Goal: Task Accomplishment & Management: Use online tool/utility

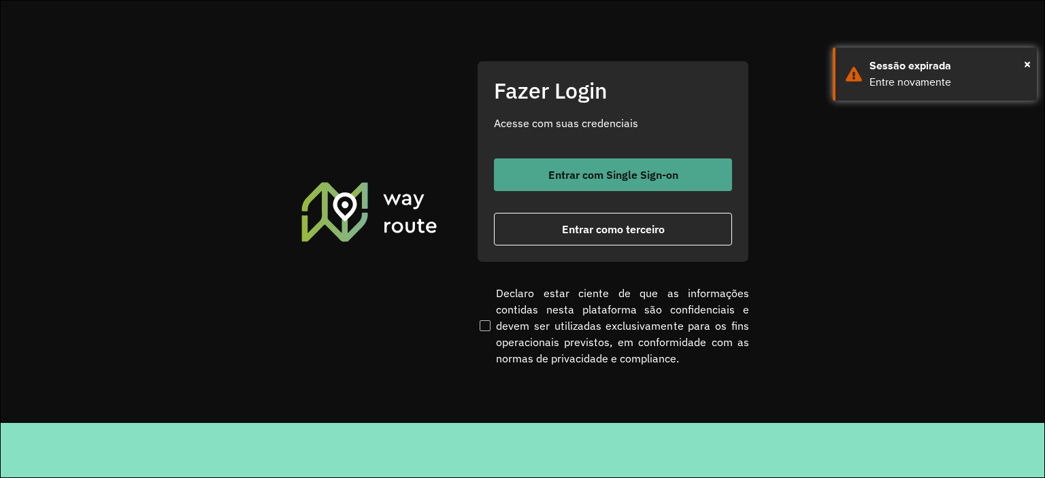
click at [650, 169] on span "Entrar com Single Sign-on" at bounding box center [613, 174] width 130 height 11
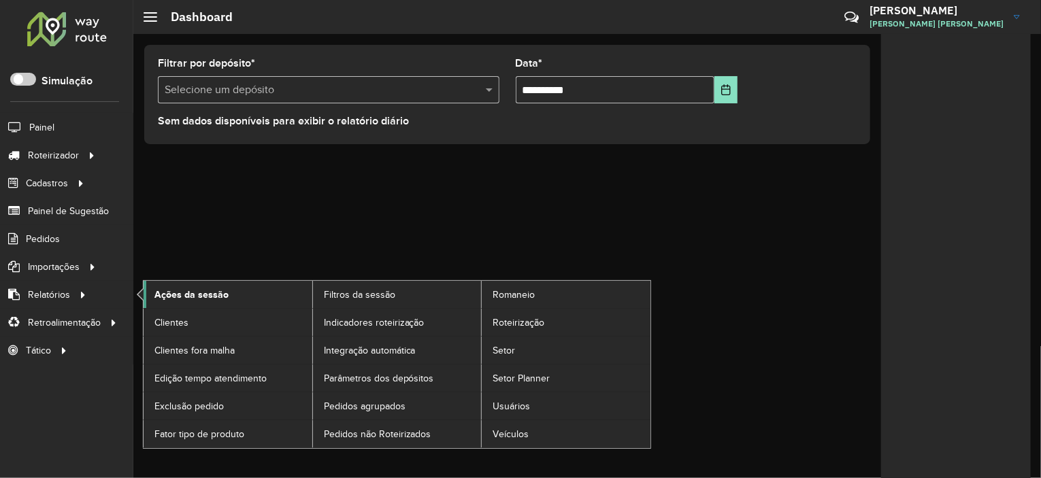
click at [184, 296] on span "Ações da sessão" at bounding box center [191, 295] width 74 height 14
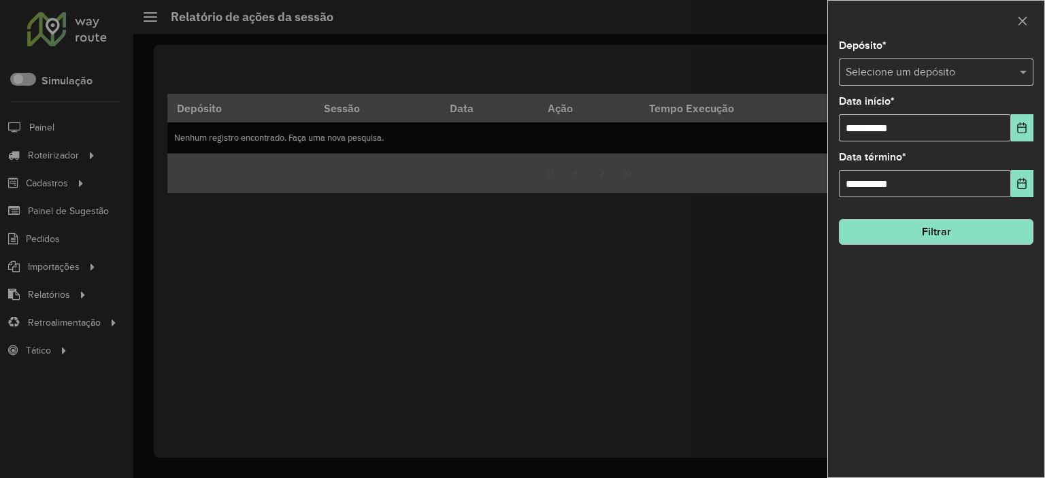
click at [950, 54] on div "Depósito * Selecione um depósito" at bounding box center [936, 63] width 195 height 45
click at [941, 67] on input "text" at bounding box center [923, 73] width 154 height 16
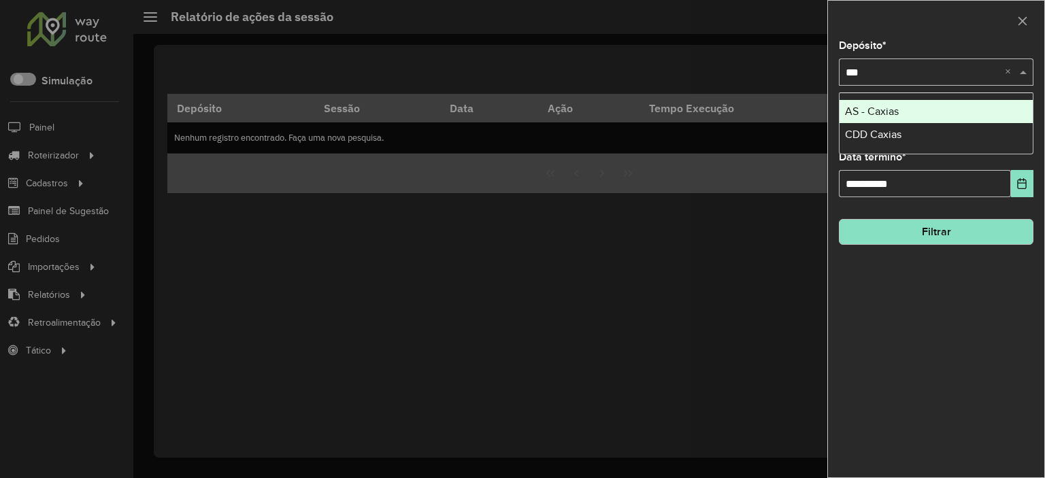
type input "****"
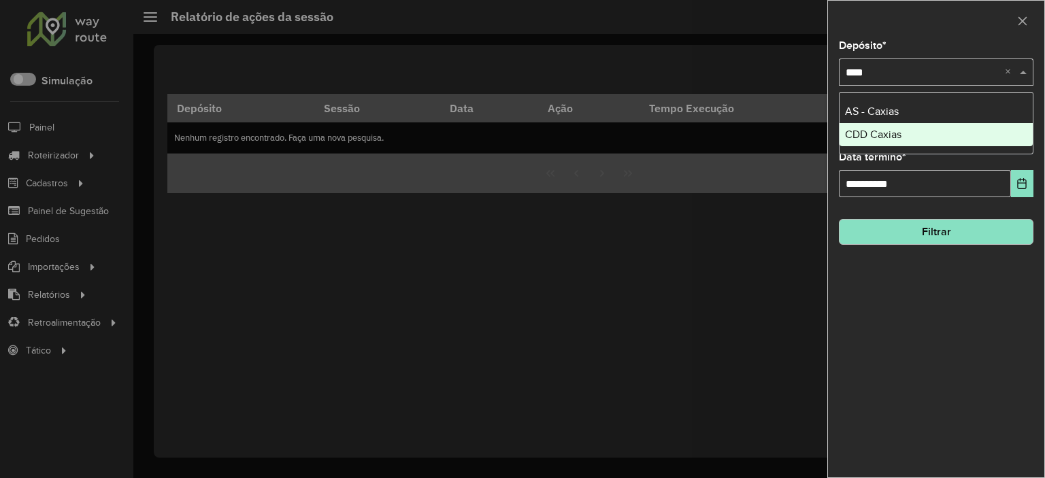
click at [912, 132] on div "CDD Caxias" at bounding box center [935, 134] width 193 height 23
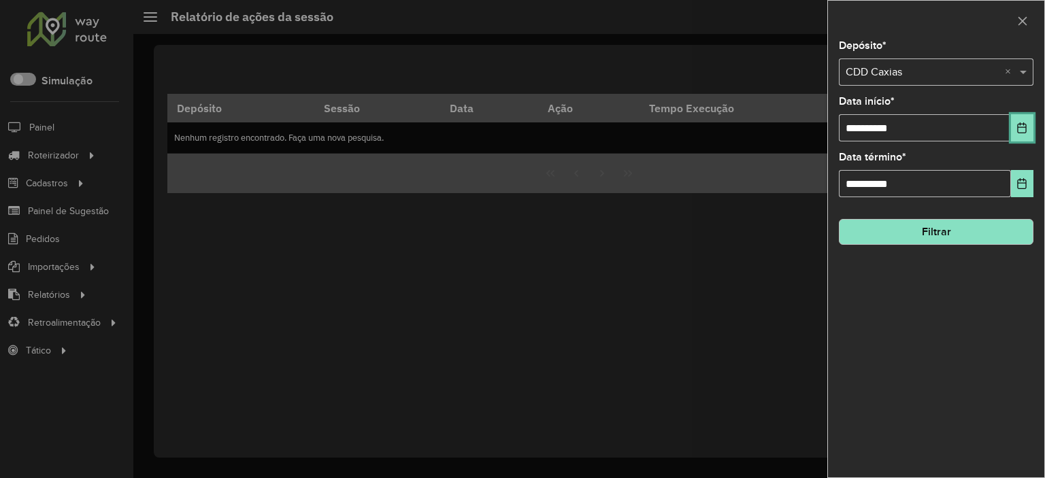
click at [1018, 126] on icon "Choose Date" at bounding box center [1022, 127] width 9 height 11
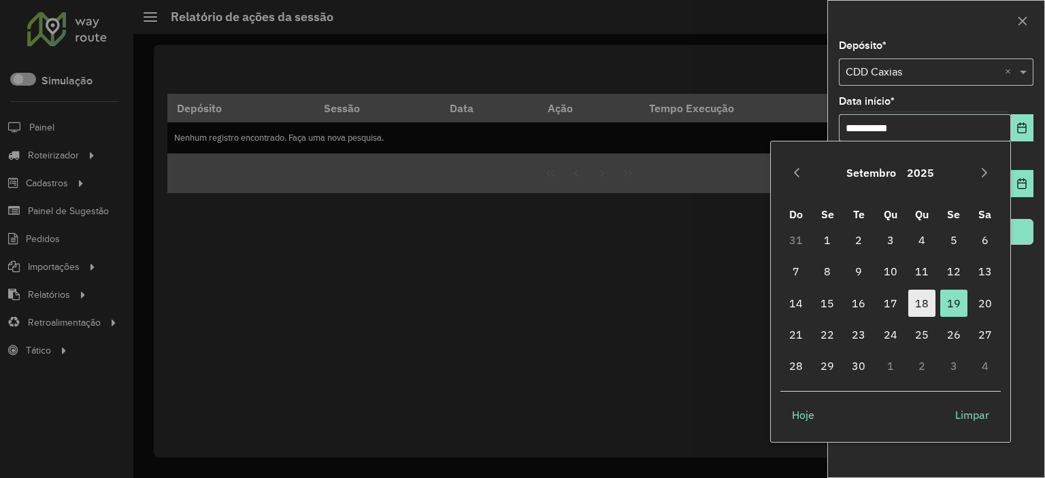
click at [928, 303] on span "18" at bounding box center [921, 303] width 27 height 27
type input "**********"
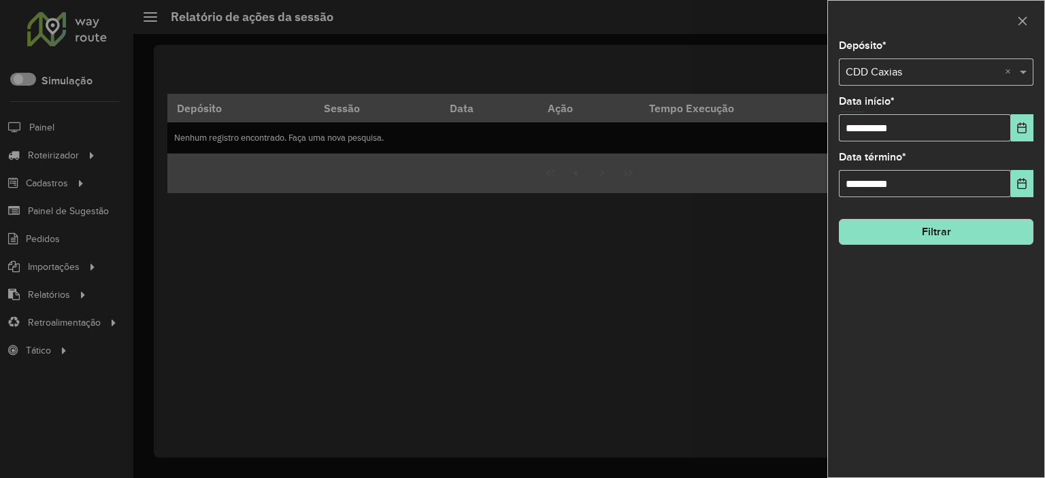
click at [999, 232] on button "Filtrar" at bounding box center [936, 232] width 195 height 26
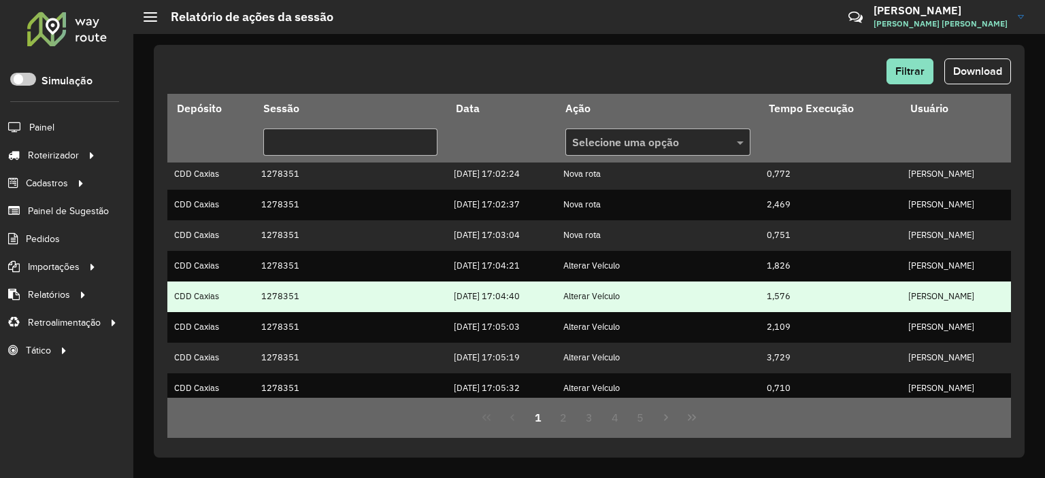
scroll to position [376, 0]
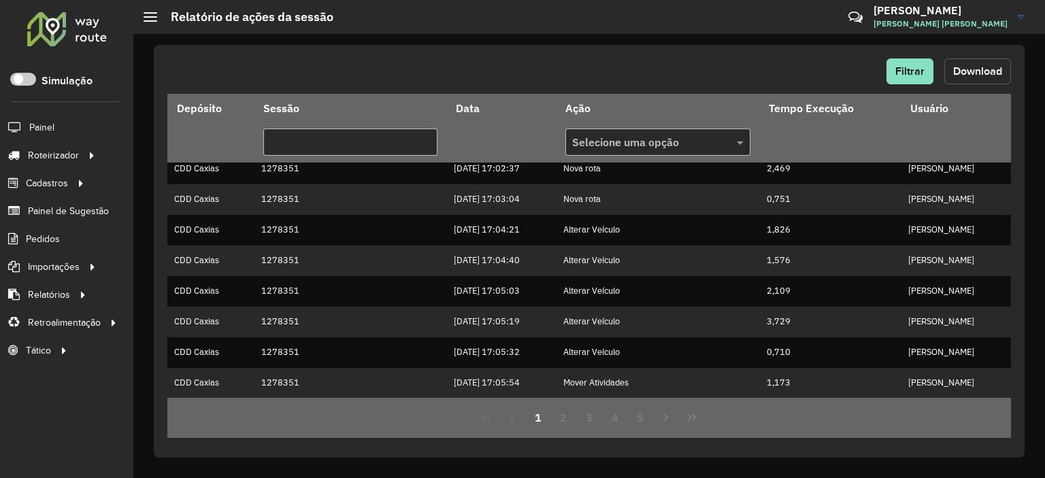
click at [963, 63] on button "Download" at bounding box center [977, 72] width 67 height 26
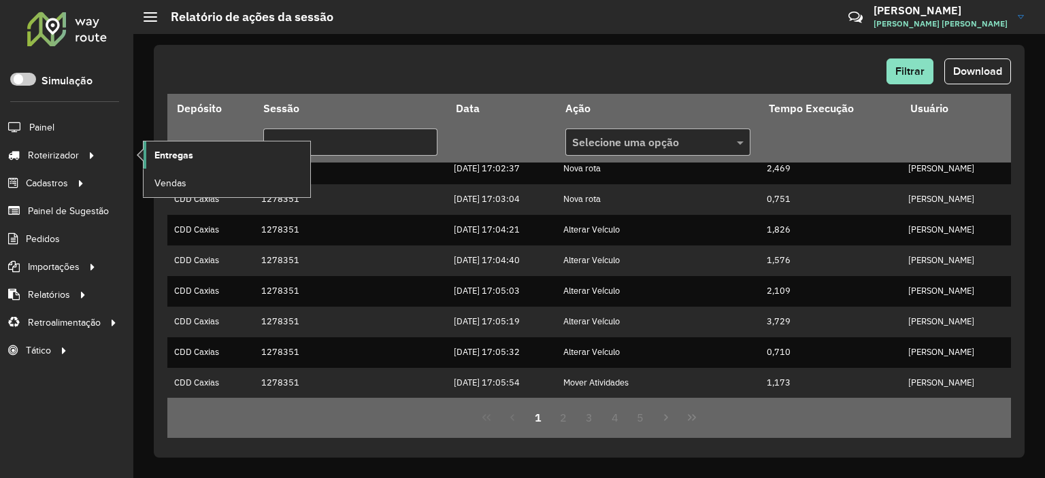
click at [166, 157] on span "Entregas" at bounding box center [173, 155] width 39 height 14
click at [147, 151] on link "Entregas" at bounding box center [227, 154] width 167 height 27
click at [163, 148] on span "Entregas" at bounding box center [173, 155] width 39 height 14
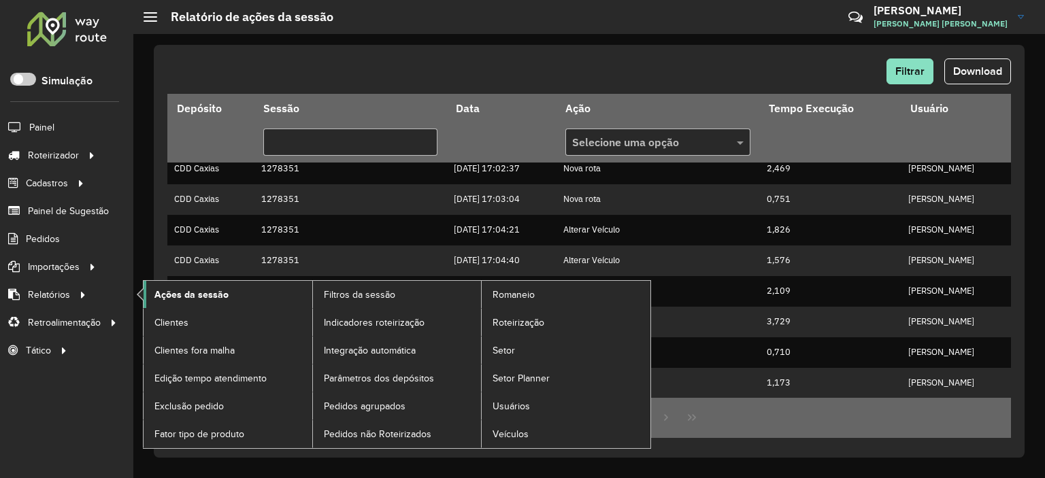
click at [162, 296] on span "Ações da sessão" at bounding box center [191, 295] width 74 height 14
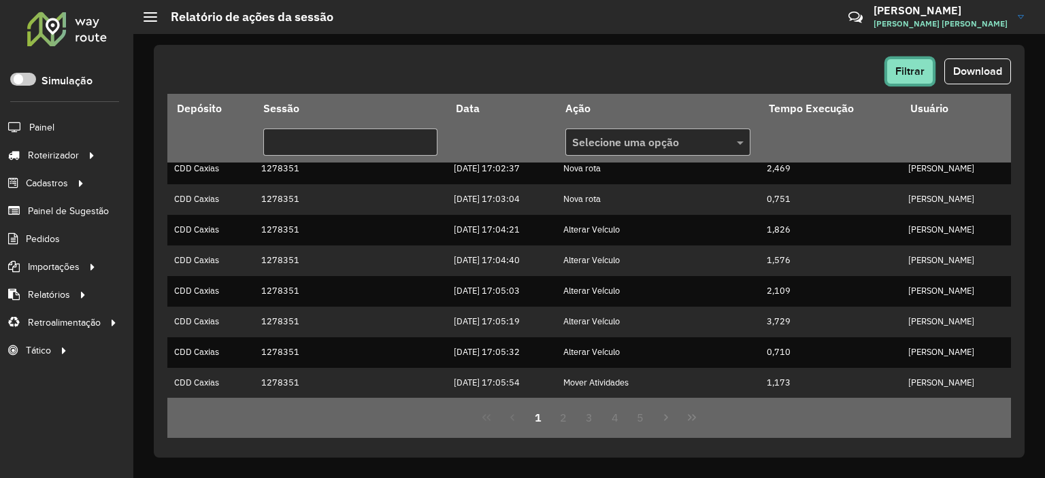
click at [916, 61] on button "Filtrar" at bounding box center [909, 72] width 47 height 26
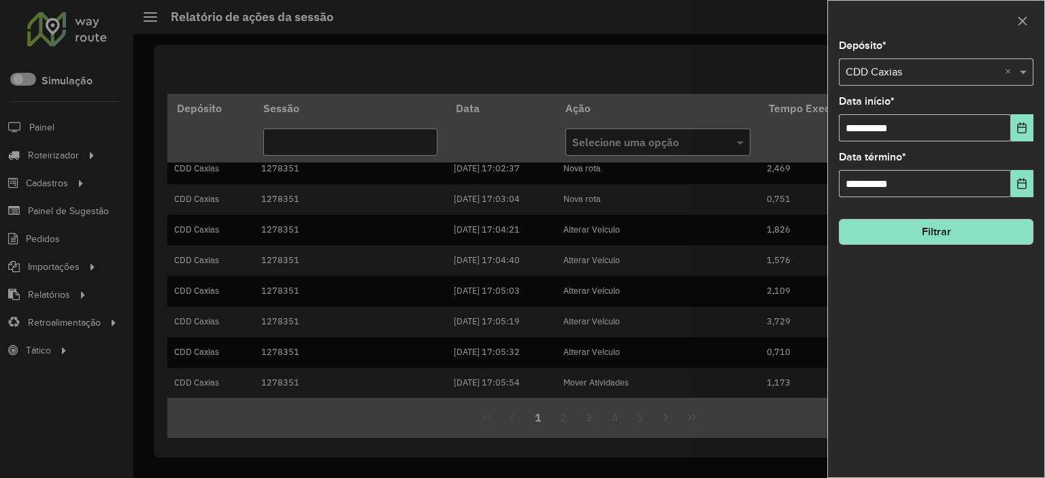
click at [912, 78] on input "text" at bounding box center [923, 73] width 154 height 16
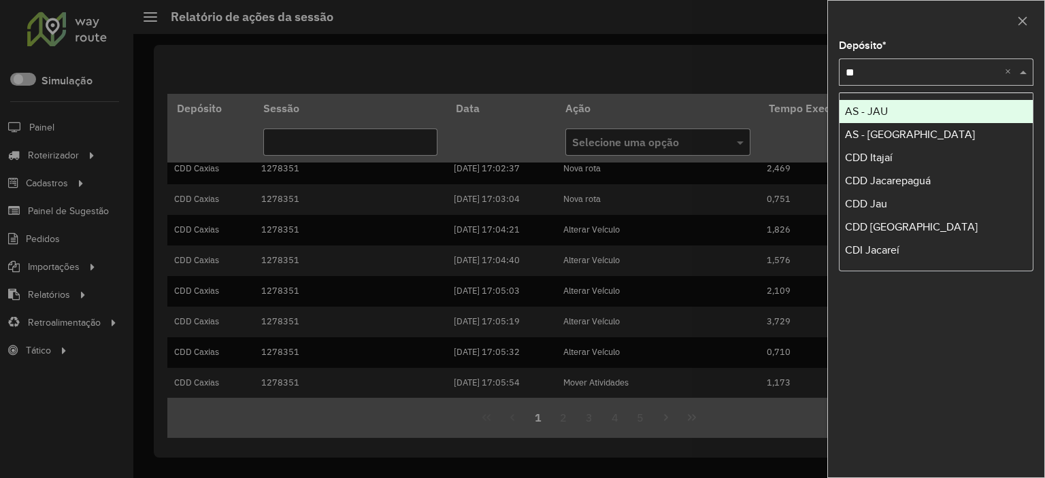
type input "***"
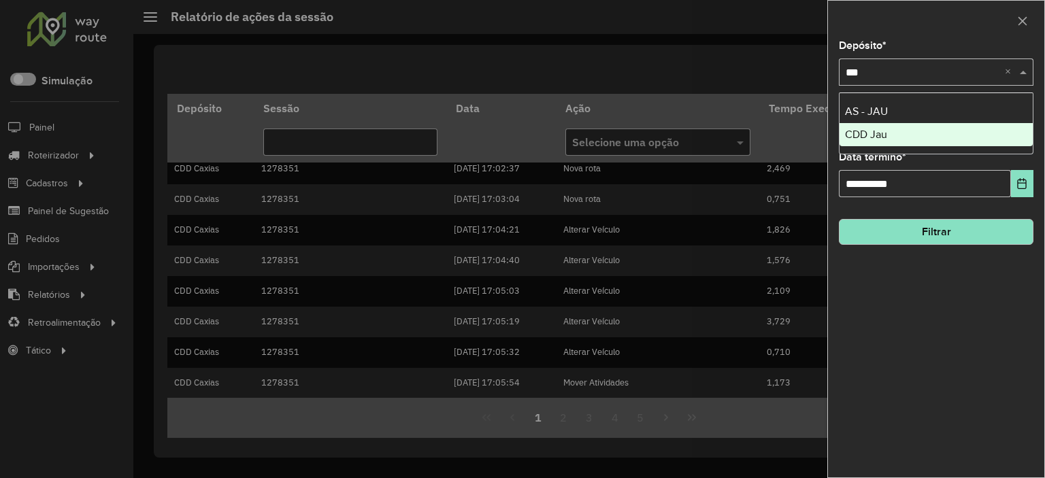
click at [897, 133] on div "CDD Jau" at bounding box center [935, 134] width 193 height 23
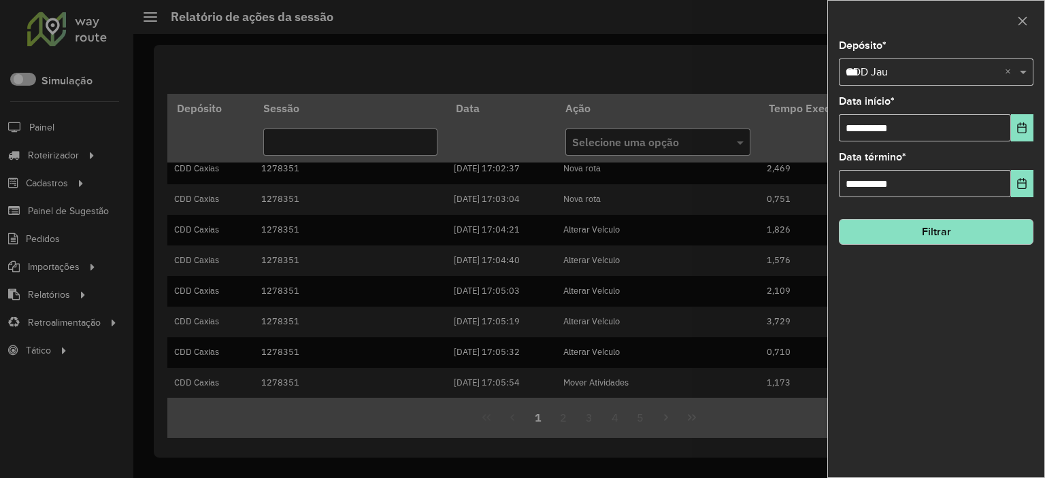
click at [934, 264] on div "**********" at bounding box center [936, 259] width 216 height 437
click at [942, 239] on button "Filtrar" at bounding box center [936, 232] width 195 height 26
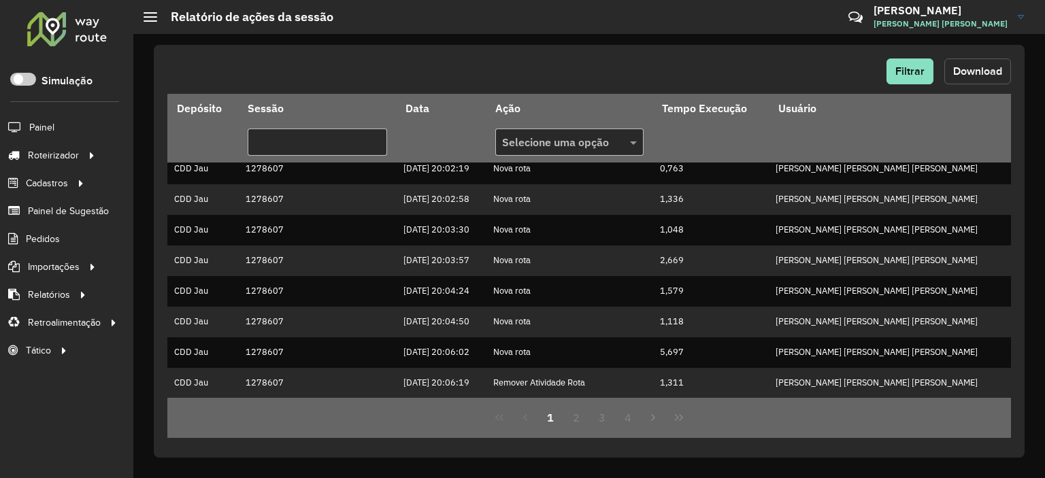
click at [973, 69] on span "Download" at bounding box center [977, 71] width 49 height 12
click at [898, 67] on span "Filtrar" at bounding box center [909, 71] width 29 height 12
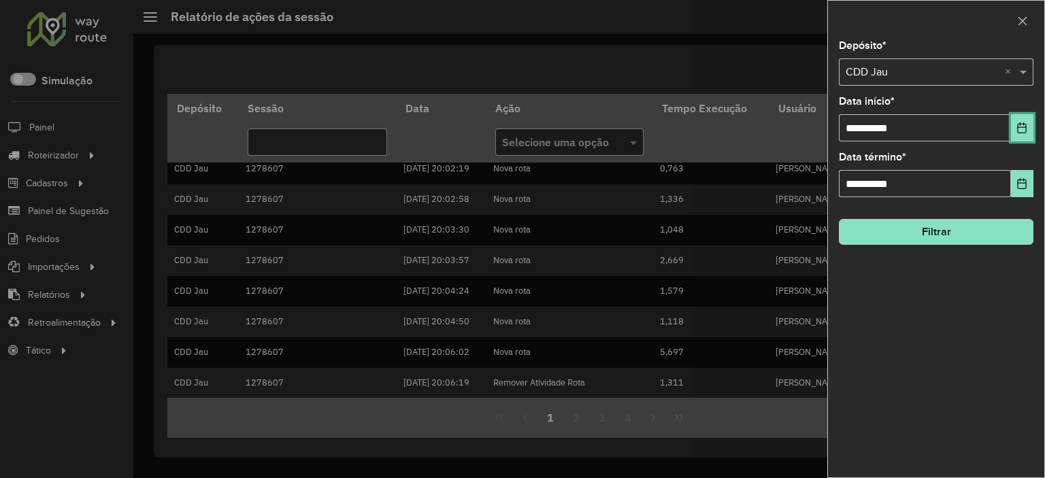
click at [1023, 130] on icon "Choose Date" at bounding box center [1021, 127] width 11 height 11
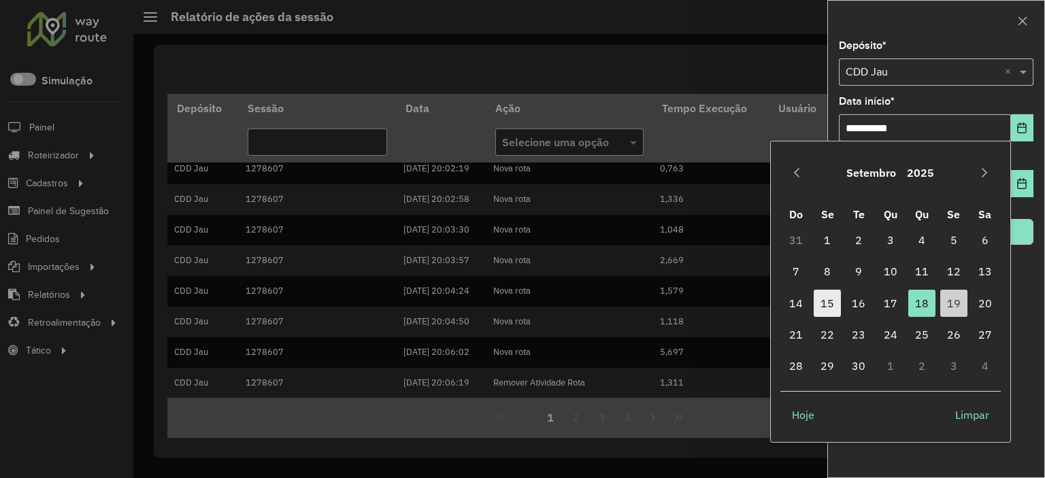
click at [837, 302] on span "15" at bounding box center [827, 303] width 27 height 27
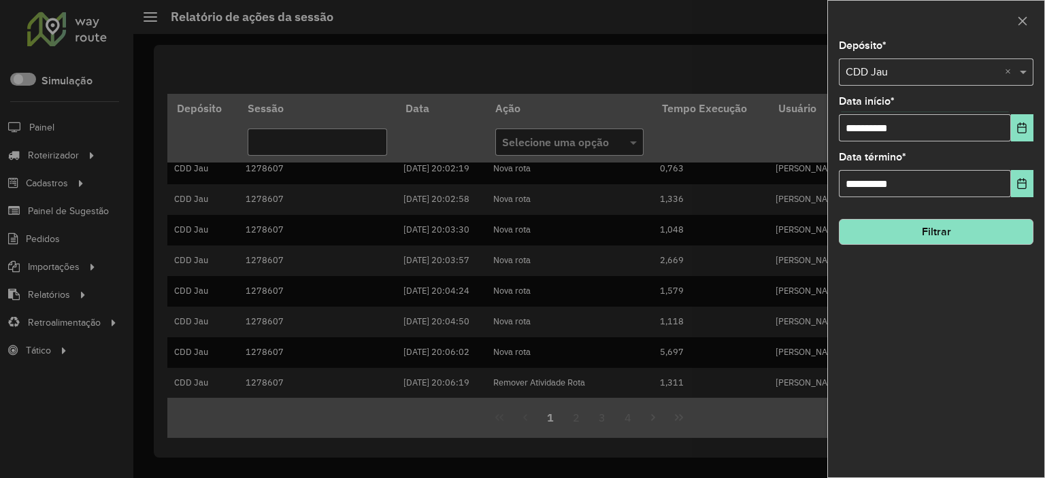
click at [925, 221] on button "Filtrar" at bounding box center [936, 232] width 195 height 26
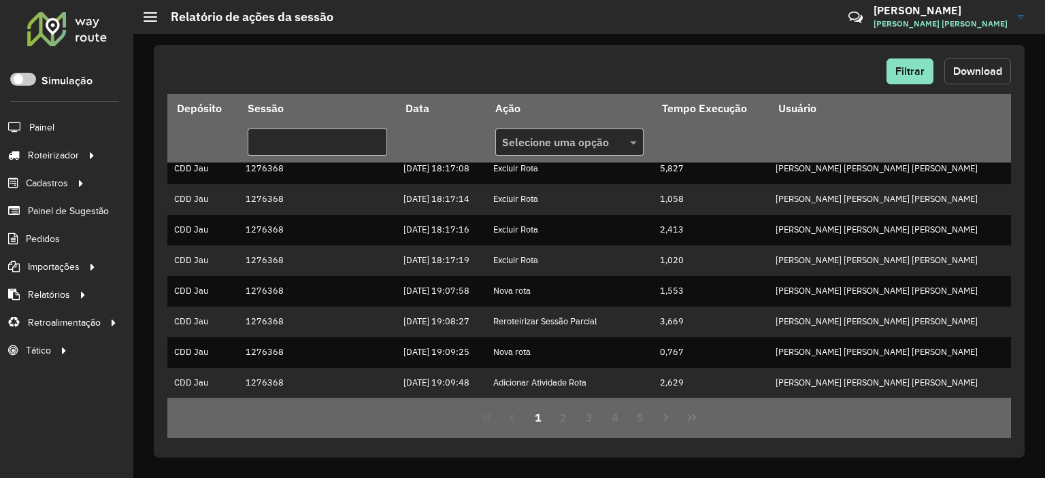
click at [958, 78] on button "Download" at bounding box center [977, 72] width 67 height 26
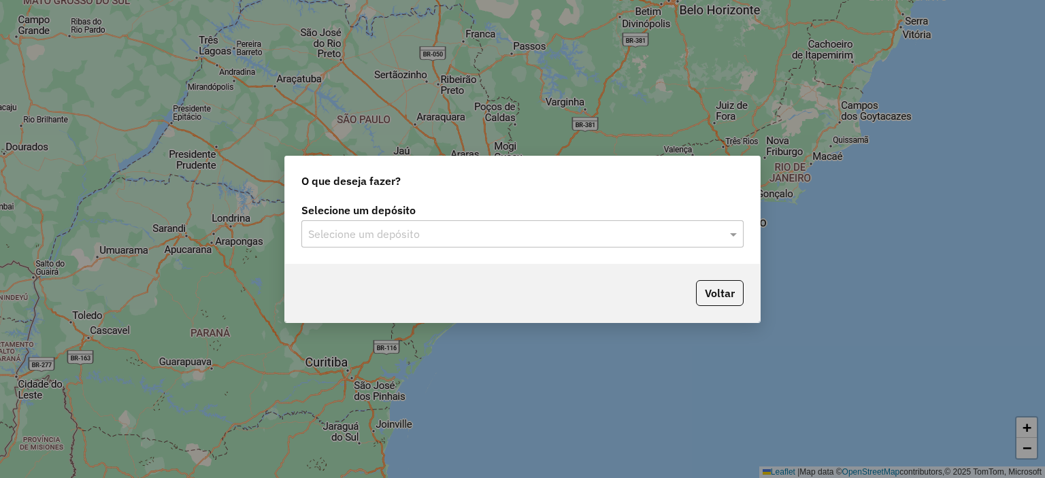
click at [405, 246] on div "Selecione um depósito" at bounding box center [522, 233] width 442 height 27
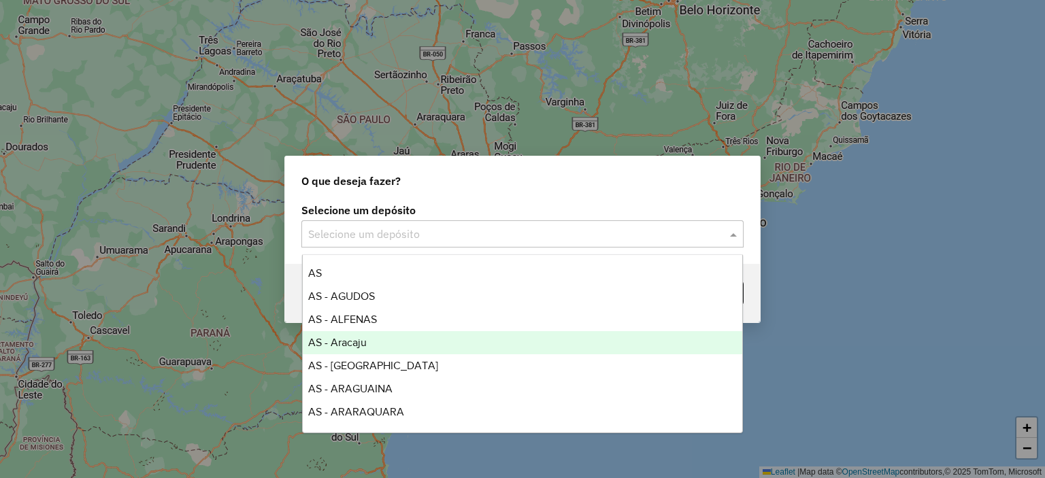
scroll to position [204, 0]
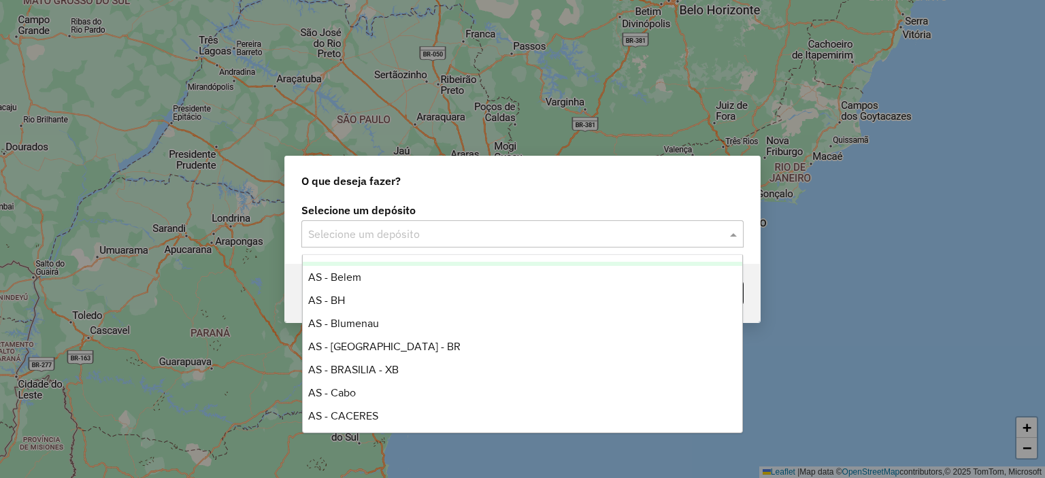
click at [389, 236] on input "text" at bounding box center [508, 235] width 401 height 16
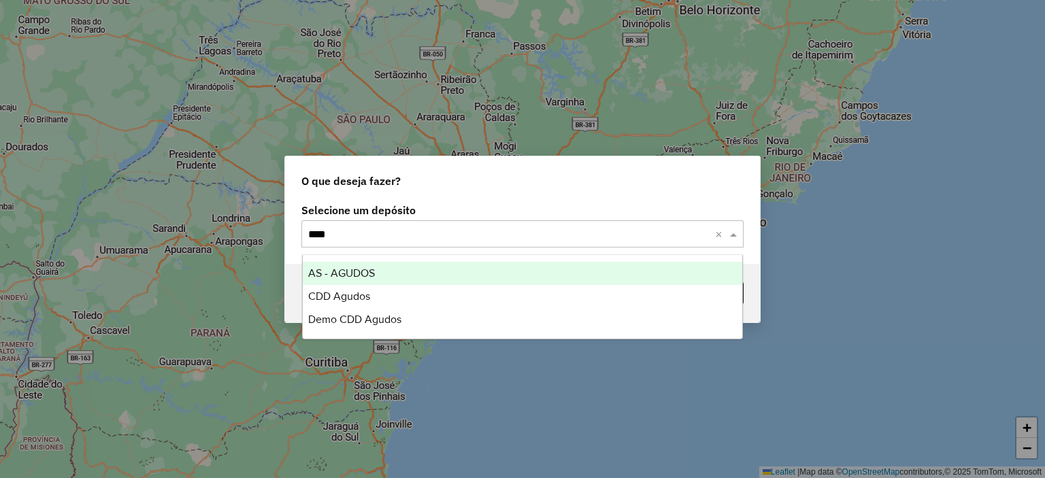
scroll to position [0, 0]
type input "******"
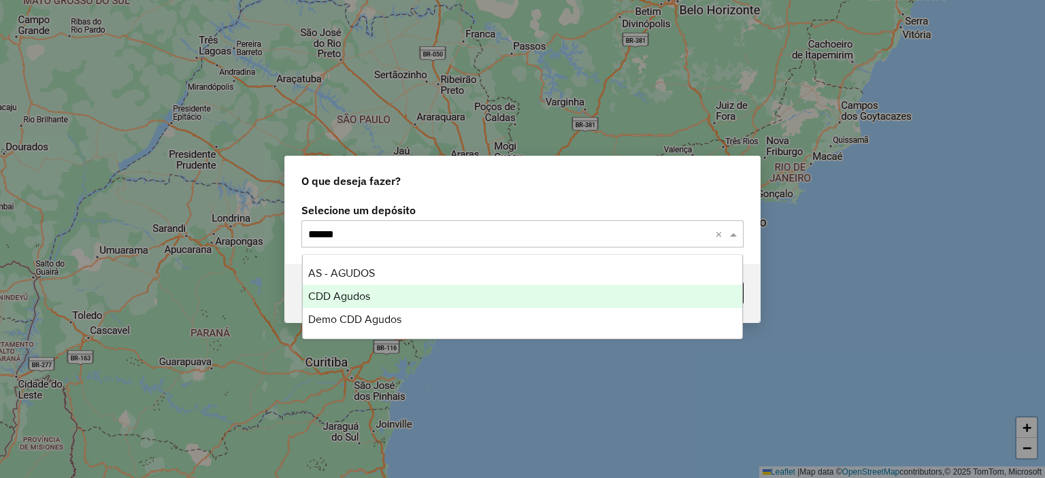
click at [398, 303] on div "CDD Agudos" at bounding box center [523, 296] width 440 height 23
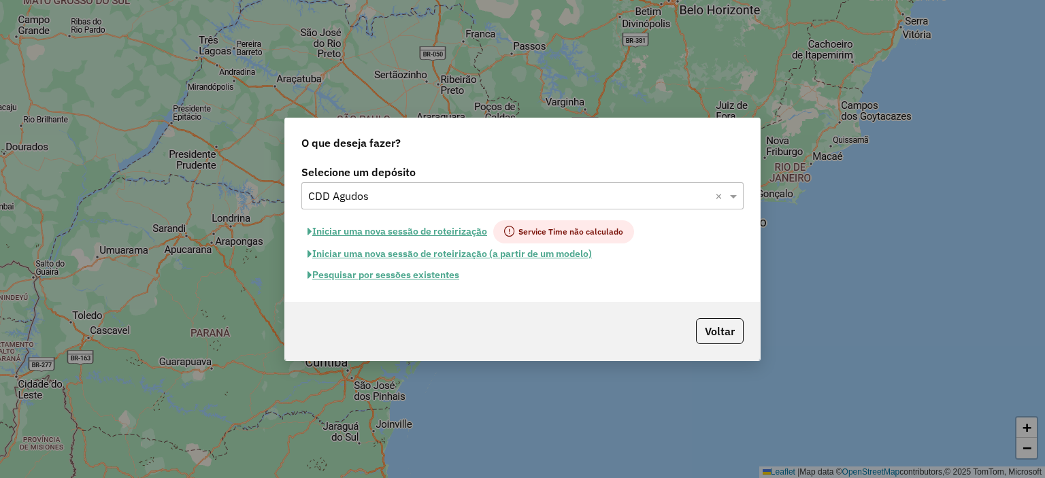
click at [431, 281] on button "Pesquisar por sessões existentes" at bounding box center [383, 275] width 164 height 21
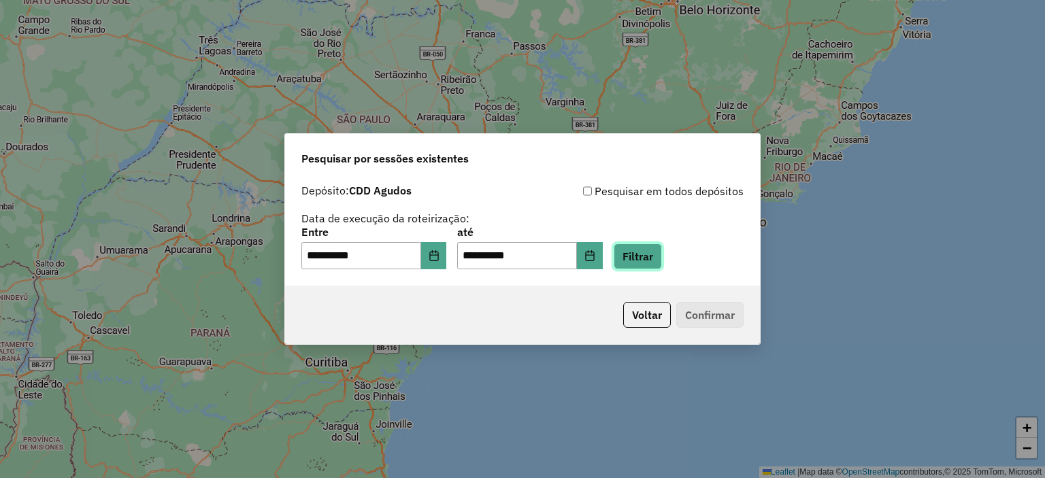
click at [653, 265] on button "Filtrar" at bounding box center [638, 257] width 48 height 26
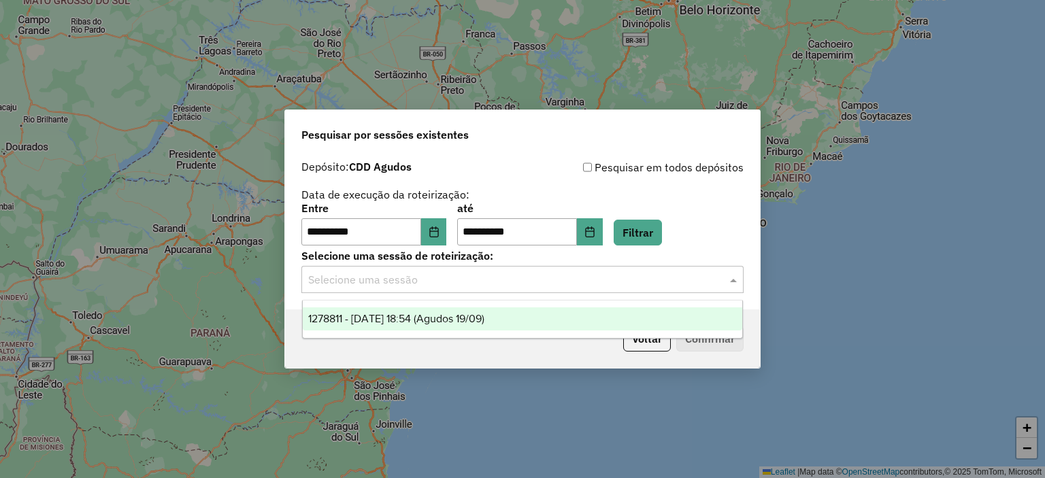
click at [641, 288] on input "text" at bounding box center [508, 280] width 401 height 16
click at [435, 324] on span "1278811 - 19/09/2025 18:54 (Agudos 19/09)" at bounding box center [396, 319] width 176 height 12
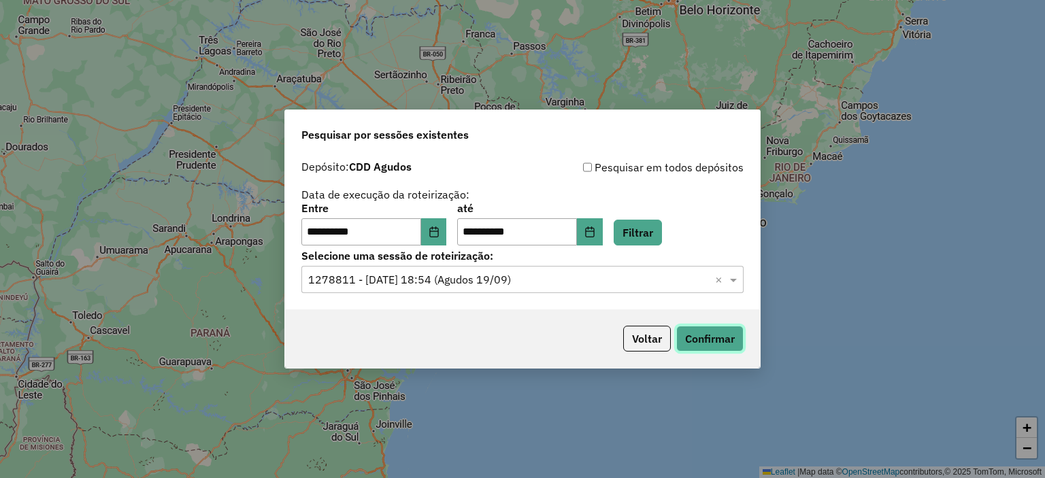
click at [710, 342] on button "Confirmar" at bounding box center [709, 339] width 67 height 26
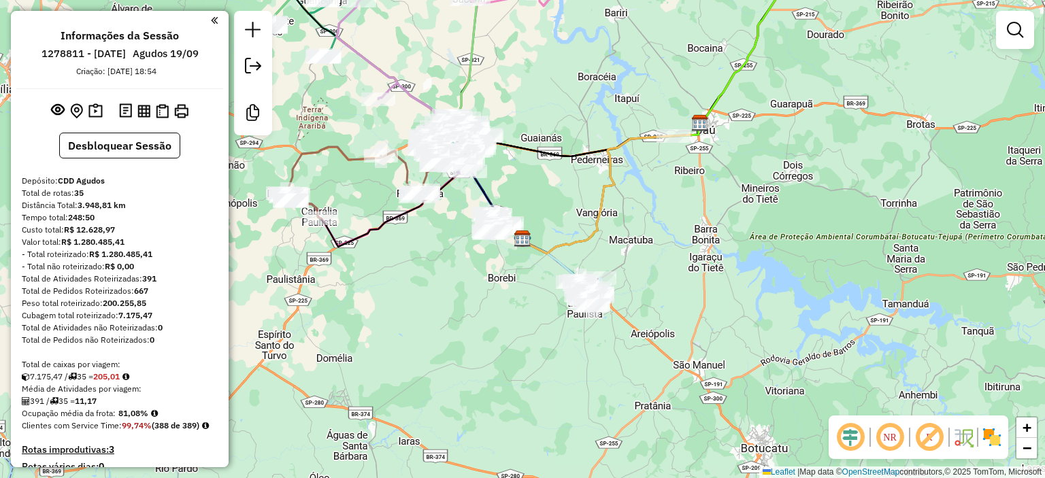
drag, startPoint x: 581, startPoint y: 242, endPoint x: 712, endPoint y: 278, distance: 136.2
click at [691, 277] on div "Janela de atendimento Grade de atendimento Capacidade Transportadoras Veículos …" at bounding box center [522, 239] width 1045 height 478
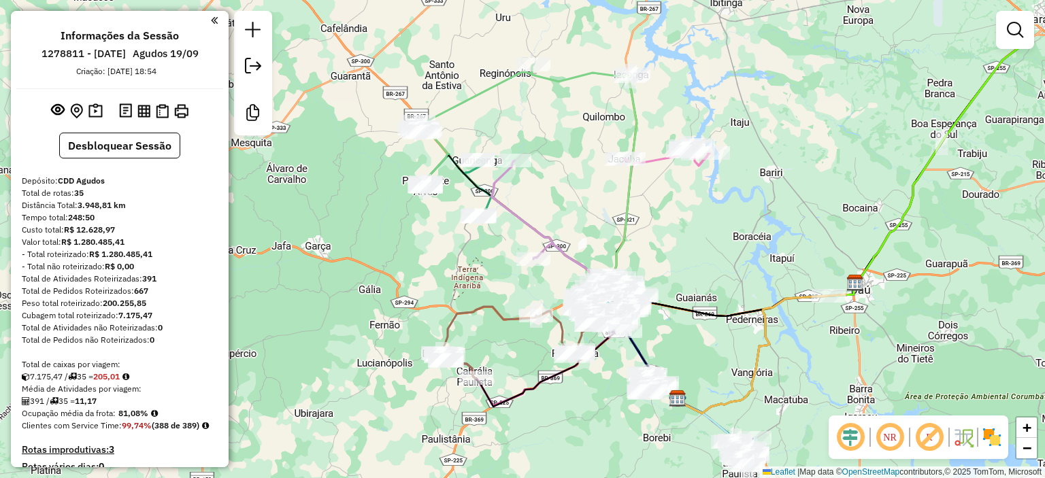
drag, startPoint x: 685, startPoint y: 169, endPoint x: 664, endPoint y: 224, distance: 58.4
click at [665, 222] on div "Janela de atendimento Grade de atendimento Capacidade Transportadoras Veículos …" at bounding box center [522, 239] width 1045 height 478
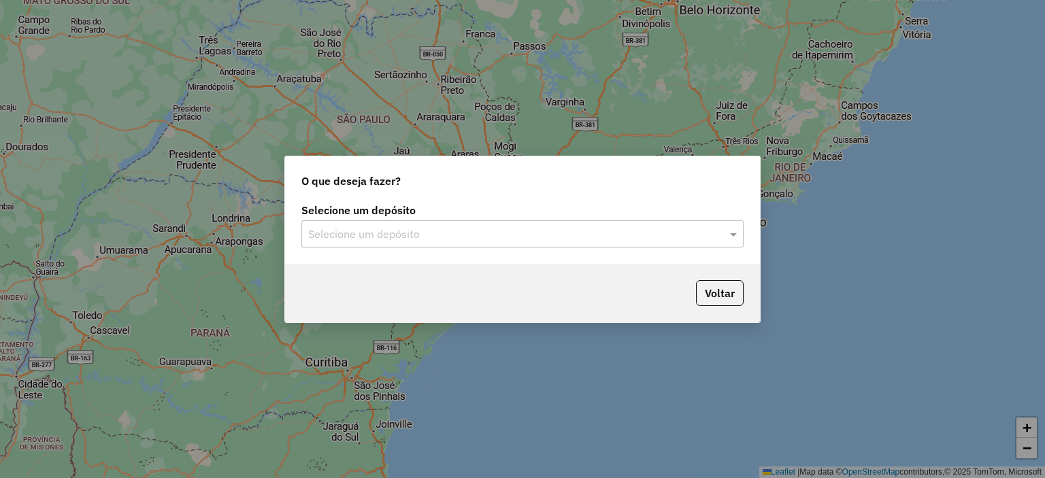
click at [444, 229] on input "text" at bounding box center [508, 235] width 401 height 16
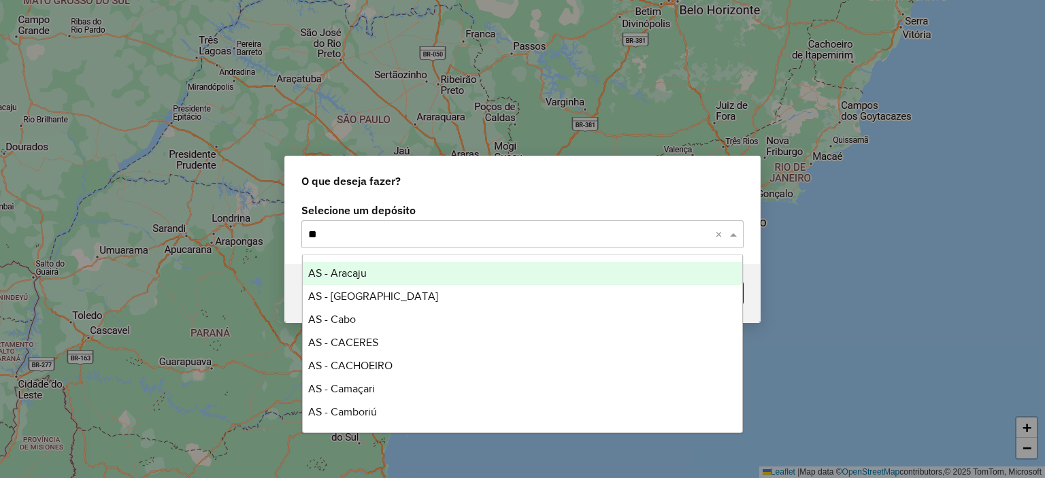
type input "***"
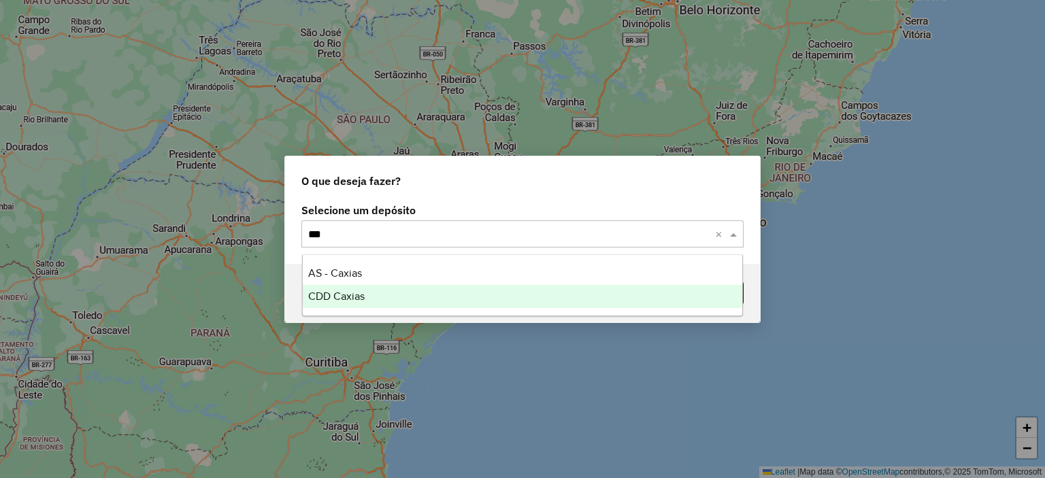
click at [369, 299] on div "CDD Caxias" at bounding box center [523, 296] width 440 height 23
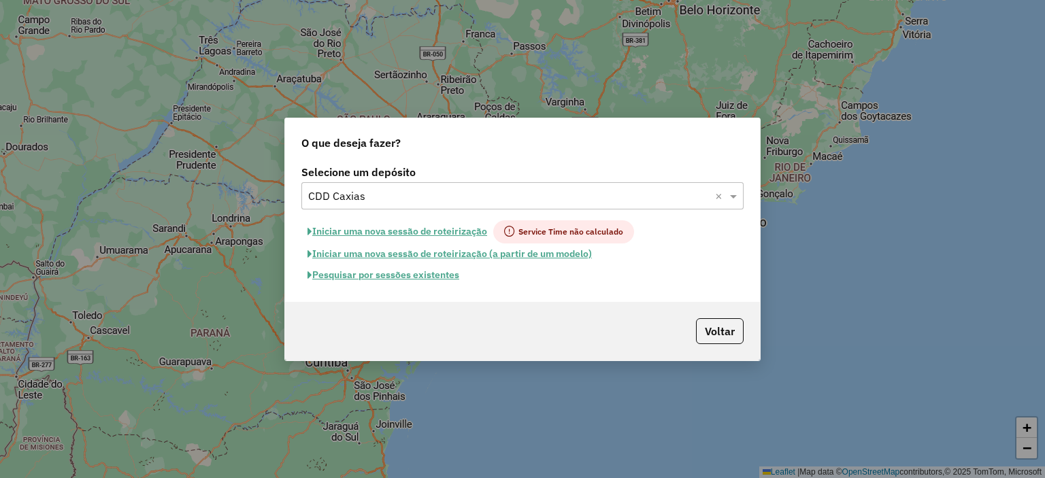
click at [411, 276] on button "Pesquisar por sessões existentes" at bounding box center [383, 275] width 164 height 21
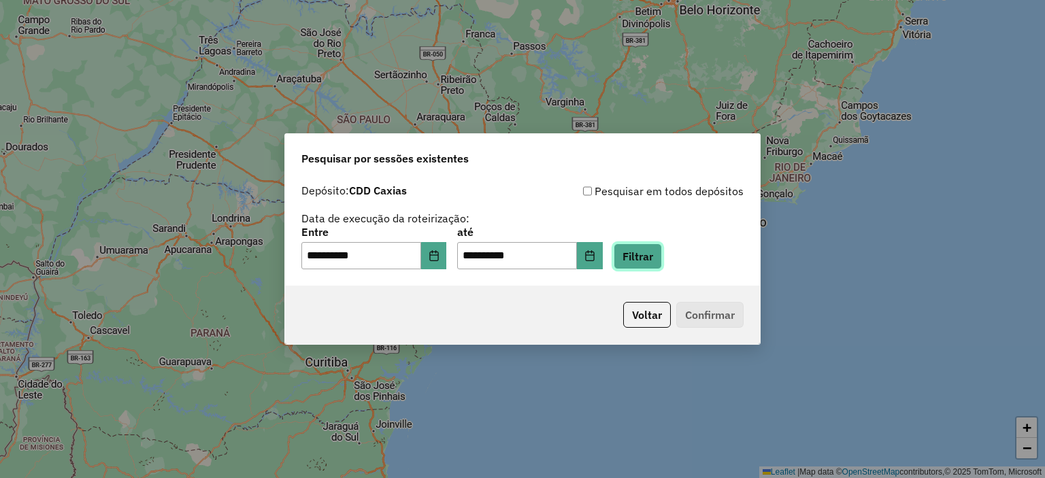
click at [649, 263] on button "Filtrar" at bounding box center [638, 257] width 48 height 26
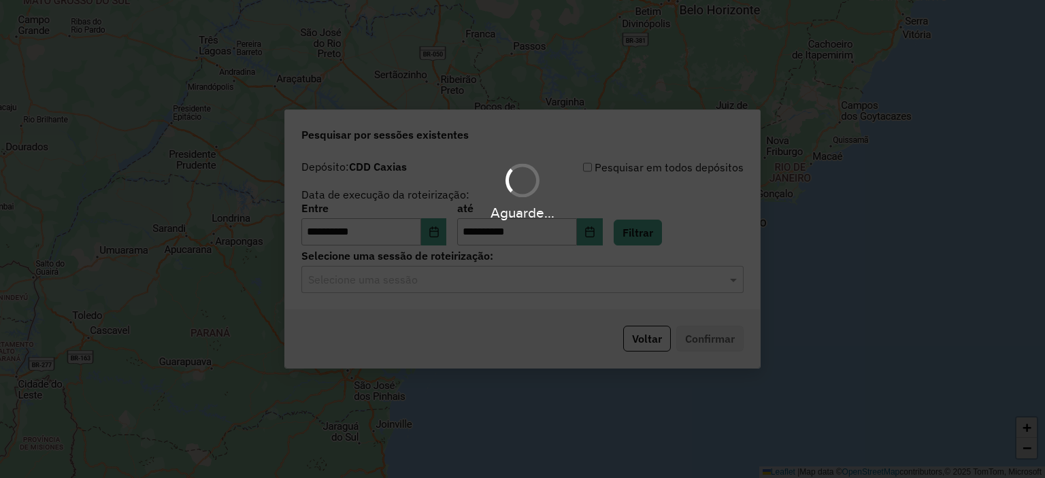
click at [489, 286] on div "Aguarde..." at bounding box center [522, 239] width 1045 height 478
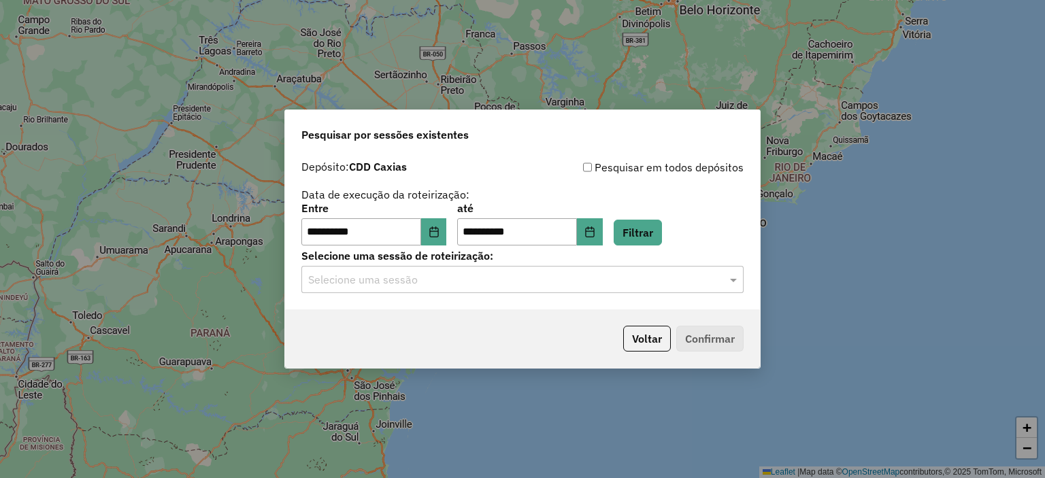
click at [489, 286] on input "text" at bounding box center [508, 280] width 401 height 16
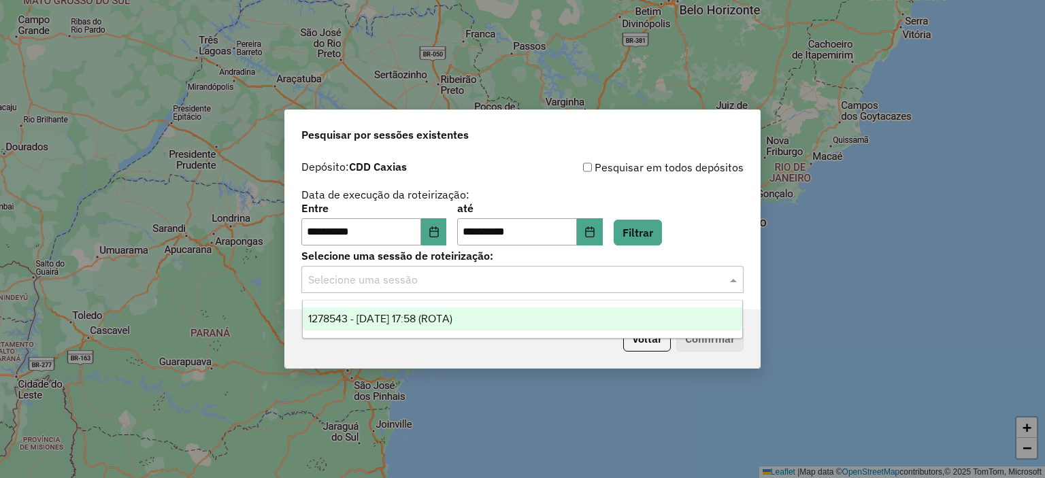
click at [452, 323] on span "1278543 - [DATE] 17:58 (ROTA)" at bounding box center [380, 319] width 144 height 12
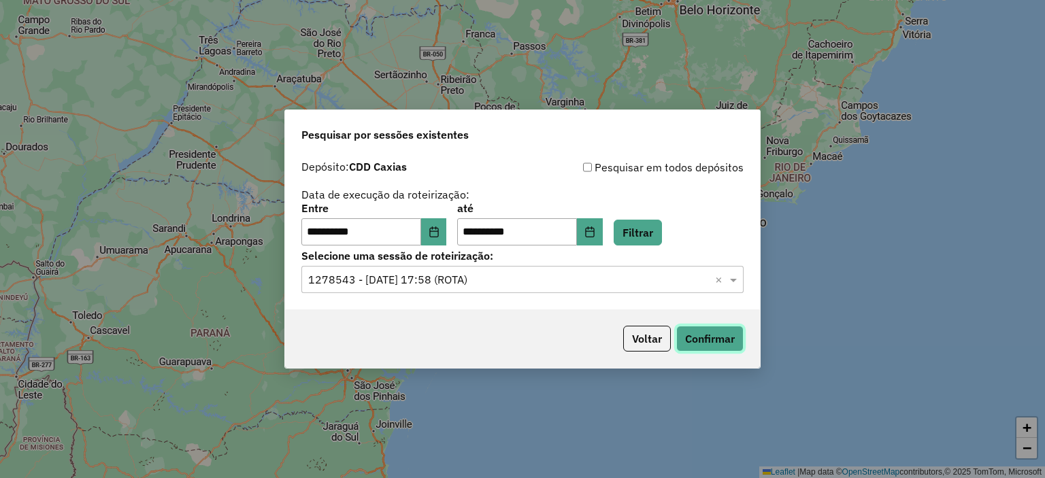
click at [720, 338] on button "Confirmar" at bounding box center [709, 339] width 67 height 26
click at [445, 225] on button "Choose Date" at bounding box center [434, 231] width 26 height 27
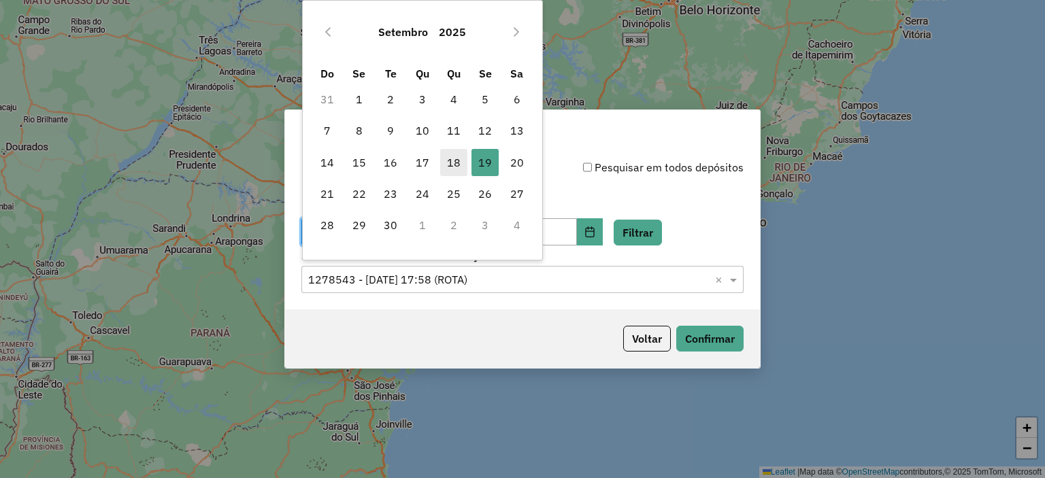
click at [456, 152] on span "18" at bounding box center [453, 162] width 27 height 27
type input "**********"
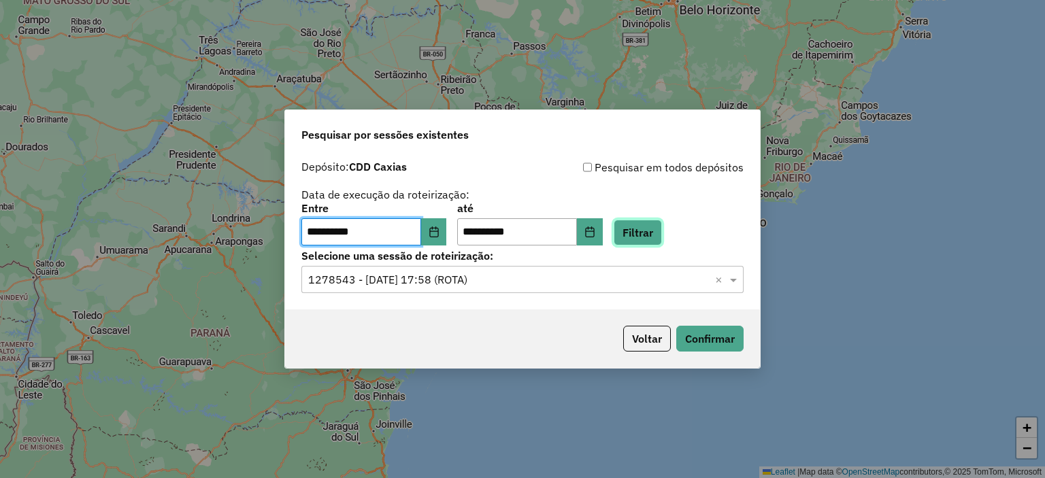
click at [641, 232] on button "Filtrar" at bounding box center [638, 233] width 48 height 26
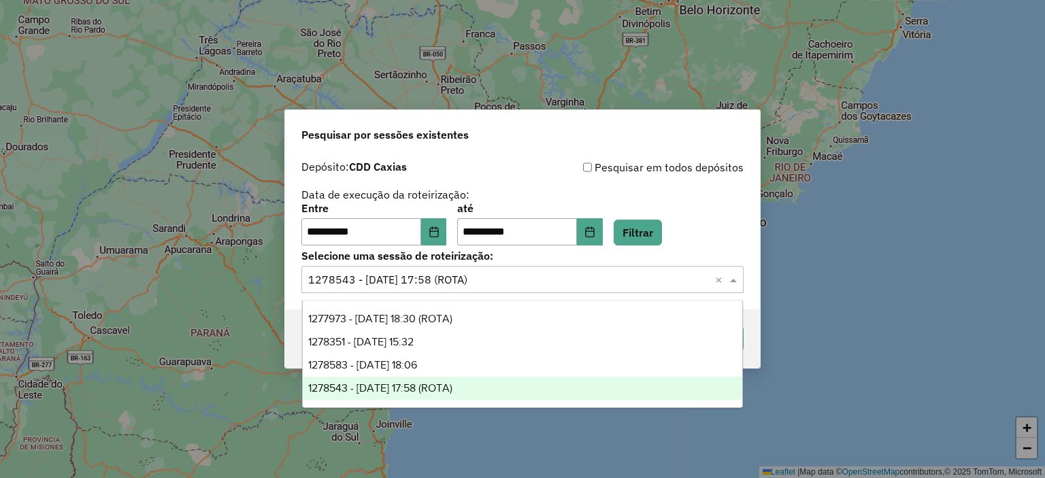
click at [517, 272] on input "text" at bounding box center [508, 280] width 401 height 16
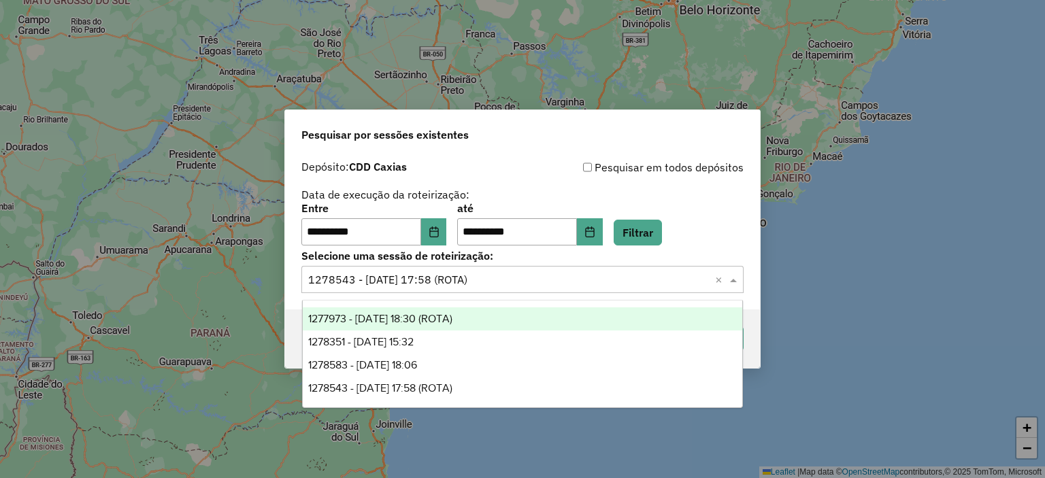
click at [449, 323] on span "1277973 - [DATE] 18:30 (ROTA)" at bounding box center [380, 319] width 144 height 12
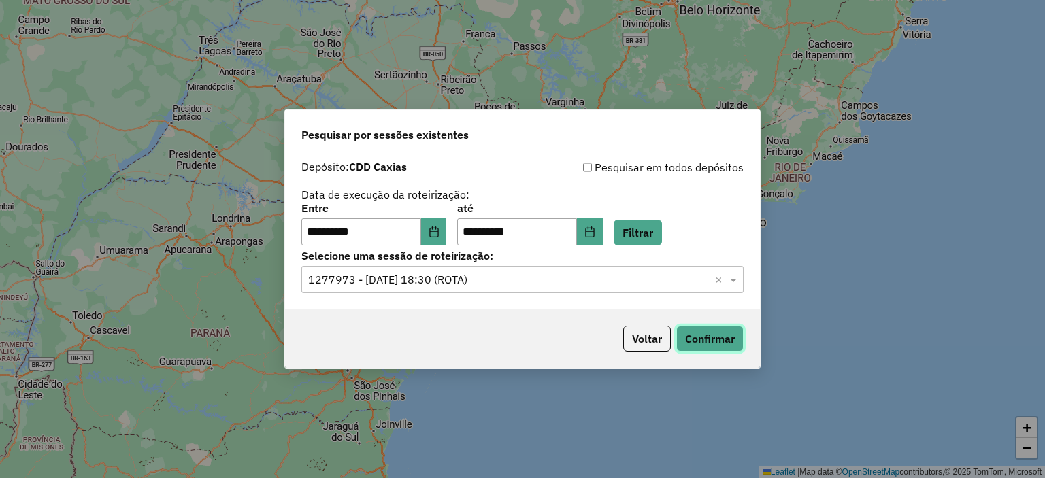
click at [687, 335] on button "Confirmar" at bounding box center [709, 339] width 67 height 26
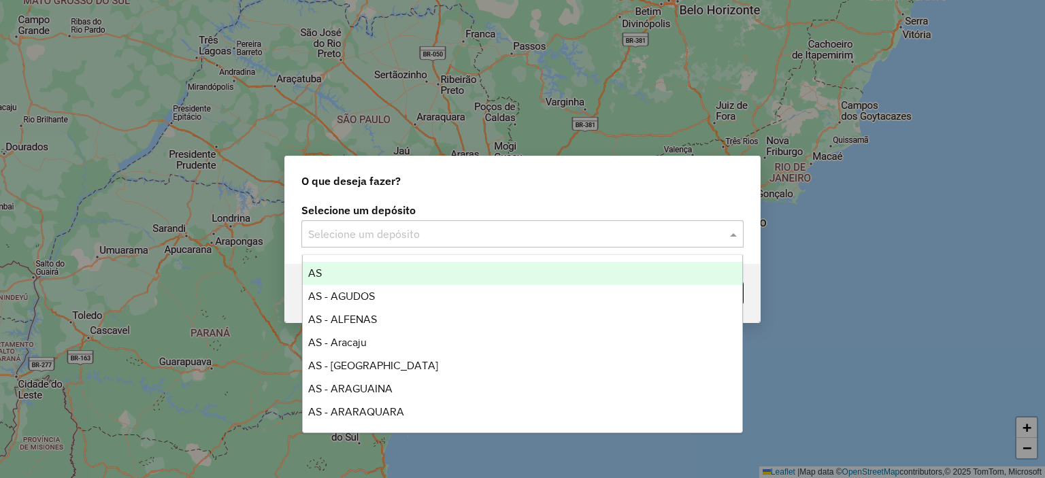
click at [452, 242] on div "Selecione um depósito" at bounding box center [522, 233] width 442 height 27
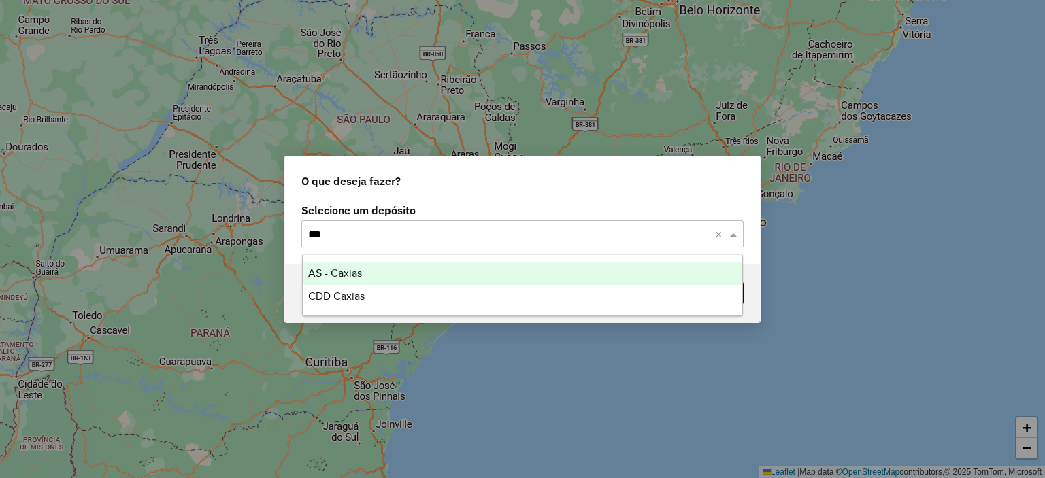
type input "****"
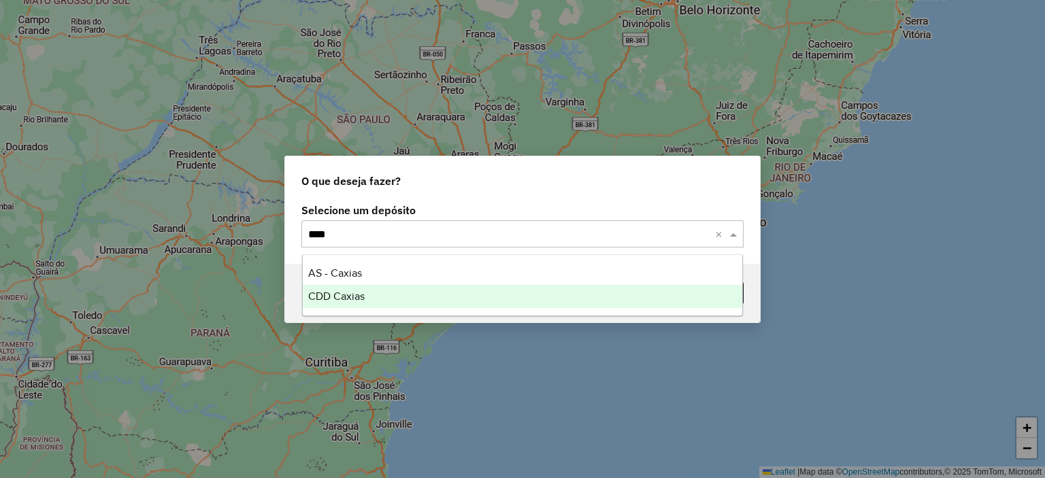
click at [381, 315] on ng-dropdown-panel "AS - Caxias CDD Caxias" at bounding box center [523, 285] width 442 height 62
click at [376, 296] on div "CDD Caxias" at bounding box center [523, 296] width 440 height 23
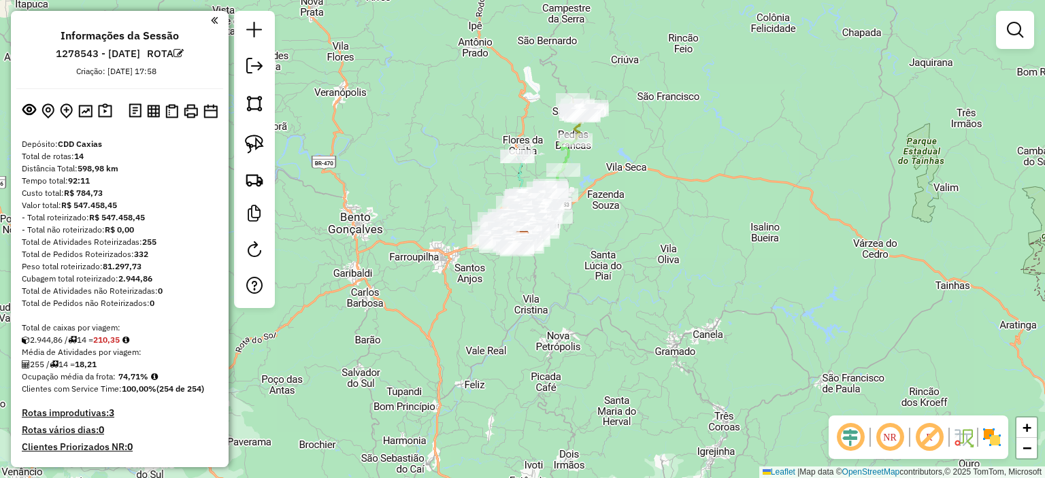
drag, startPoint x: 122, startPoint y: 272, endPoint x: 159, endPoint y: 269, distance: 36.9
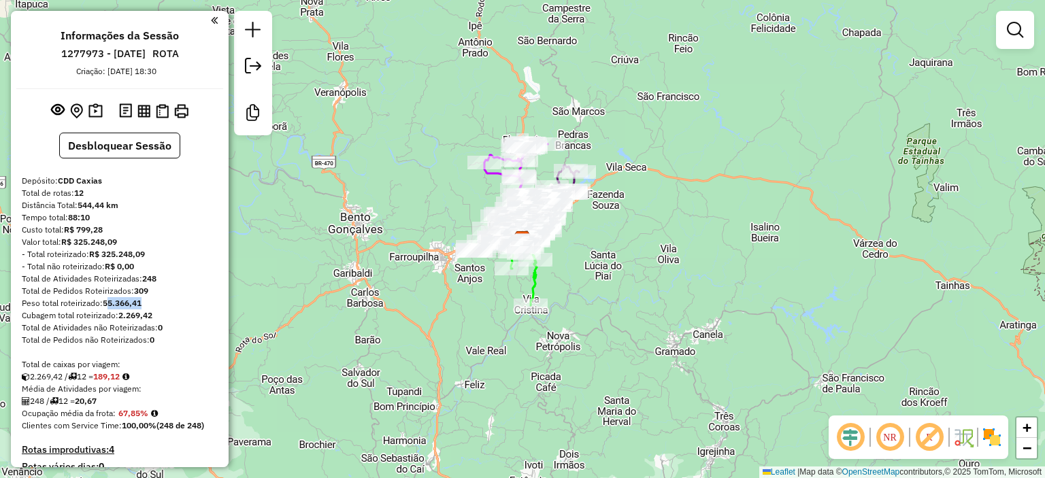
drag, startPoint x: 108, startPoint y: 301, endPoint x: 155, endPoint y: 303, distance: 47.0
click at [155, 303] on div "Peso total roteirizado: 55.366,41" at bounding box center [120, 303] width 196 height 12
drag, startPoint x: 125, startPoint y: 314, endPoint x: 154, endPoint y: 312, distance: 28.6
click at [152, 312] on strong "2.269,42" at bounding box center [135, 315] width 34 height 10
